Goal: Task Accomplishment & Management: Manage account settings

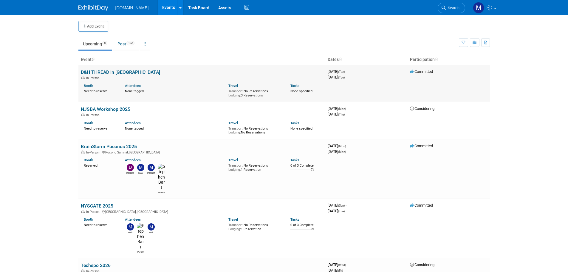
click at [109, 71] on link "D&H THREAD in [GEOGRAPHIC_DATA]" at bounding box center [120, 72] width 79 height 6
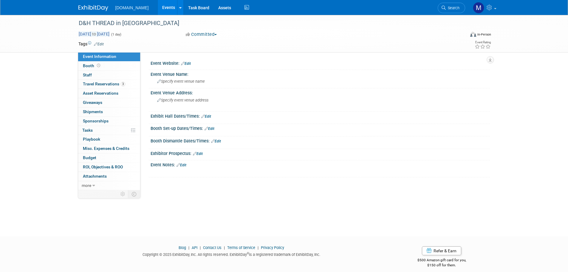
click at [97, 35] on span "to" at bounding box center [94, 34] width 6 height 5
type input "[DATE]"
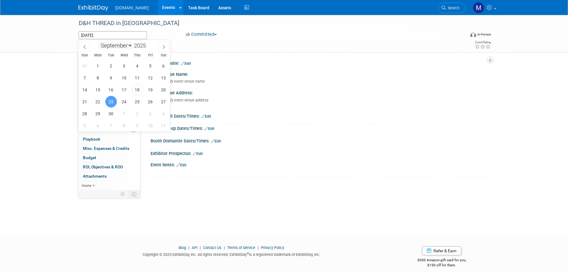
click at [128, 47] on select "January February March April May June July August September October November De…" at bounding box center [115, 45] width 34 height 7
select select "9"
click at [98, 42] on select "January February March April May June July August September October November De…" at bounding box center [115, 45] width 34 height 7
click at [171, 30] on div "D&H THREAD in [GEOGRAPHIC_DATA]" at bounding box center [267, 23] width 387 height 16
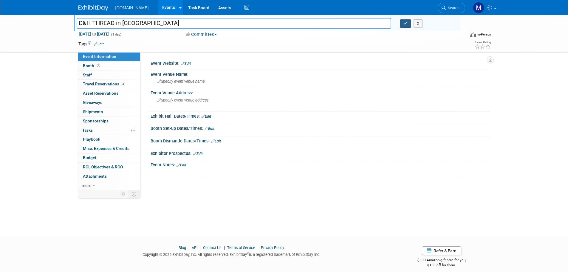
click at [404, 26] on button "button" at bounding box center [405, 23] width 11 height 8
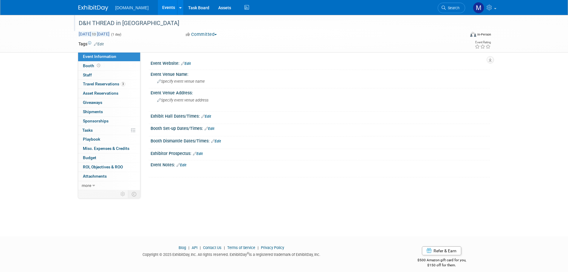
click at [87, 33] on span "[DATE] to [DATE]" at bounding box center [93, 33] width 31 height 5
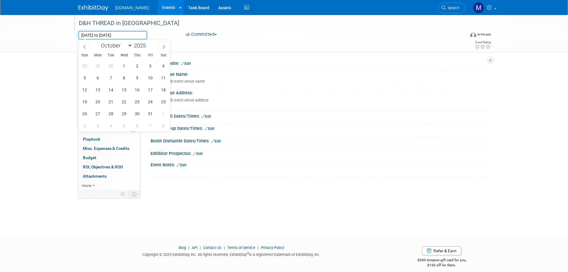
click at [109, 34] on input "[DATE] to [DATE]" at bounding box center [112, 35] width 69 height 8
click at [138, 101] on span "23" at bounding box center [138, 102] width 12 height 12
type input "[DATE]"
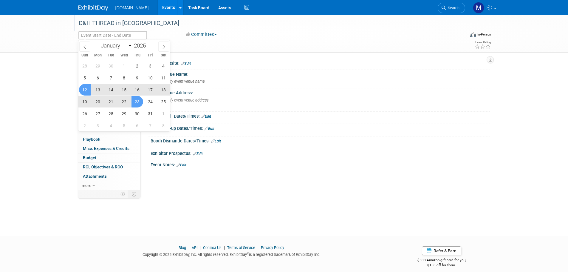
click at [43, 83] on div "D&H THREAD in [GEOGRAPHIC_DATA] [DATE] to [DATE] (1 day) Committed Committed Co…" at bounding box center [284, 120] width 568 height 210
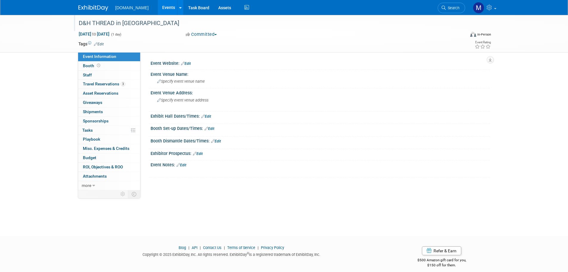
click at [219, 213] on div "D&H THREAD in [GEOGRAPHIC_DATA] [DATE] to [DATE] (1 day) Committed Committed Co…" at bounding box center [284, 120] width 568 height 210
